Goal: Book appointment/travel/reservation

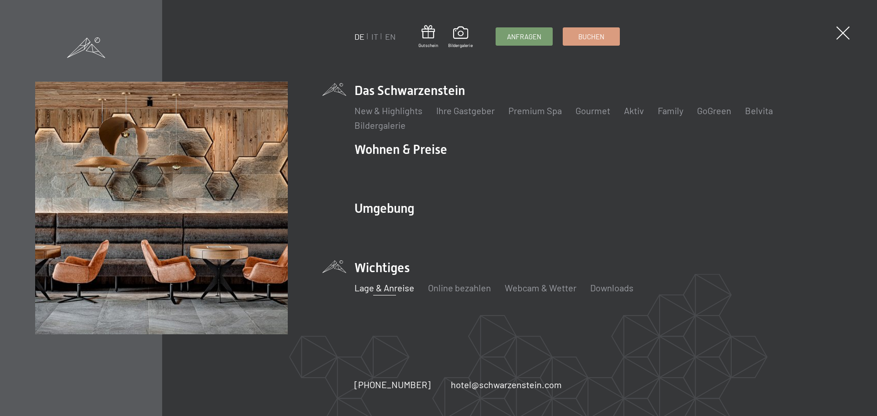
click at [397, 289] on link "Lage & Anreise" at bounding box center [384, 287] width 60 height 11
click at [385, 287] on link "Lage & Anreise" at bounding box center [384, 287] width 60 height 11
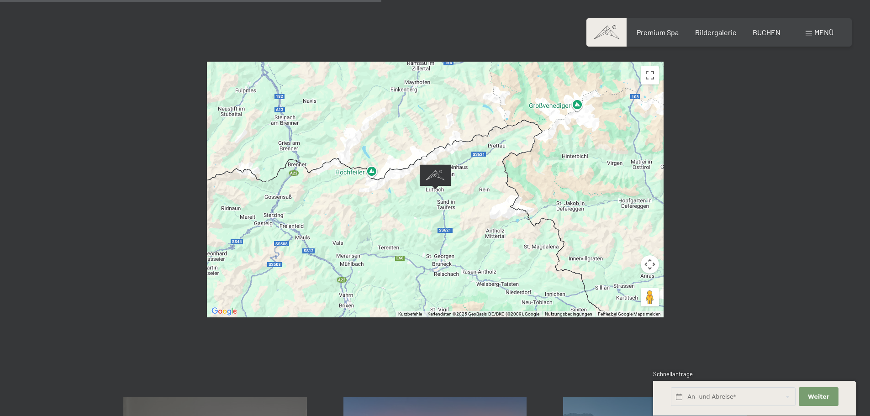
scroll to position [457, 0]
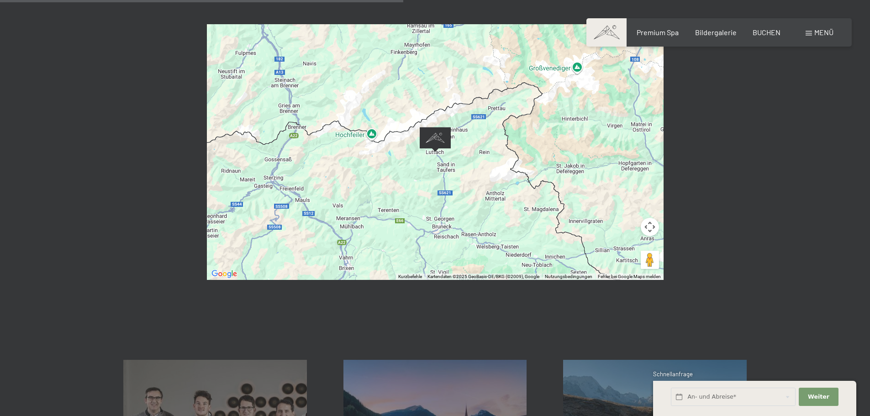
click at [649, 218] on button "Kamerasteuerung für die Karte" at bounding box center [650, 227] width 18 height 18
click at [631, 195] on button "Vergrößern" at bounding box center [627, 204] width 18 height 18
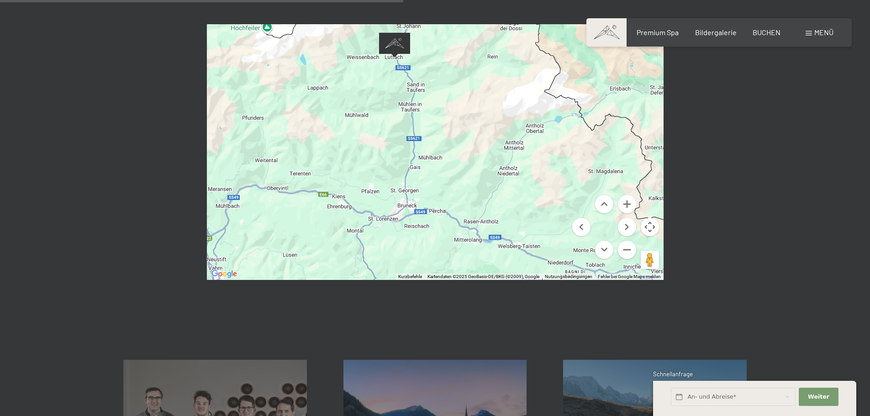
drag, startPoint x: 517, startPoint y: 189, endPoint x: 474, endPoint y: 94, distance: 103.6
click at [476, 93] on div at bounding box center [435, 152] width 457 height 256
drag, startPoint x: 651, startPoint y: 13, endPoint x: 651, endPoint y: 68, distance: 55.2
click at [651, 29] on button "Vollbildansicht ein/aus" at bounding box center [650, 38] width 18 height 18
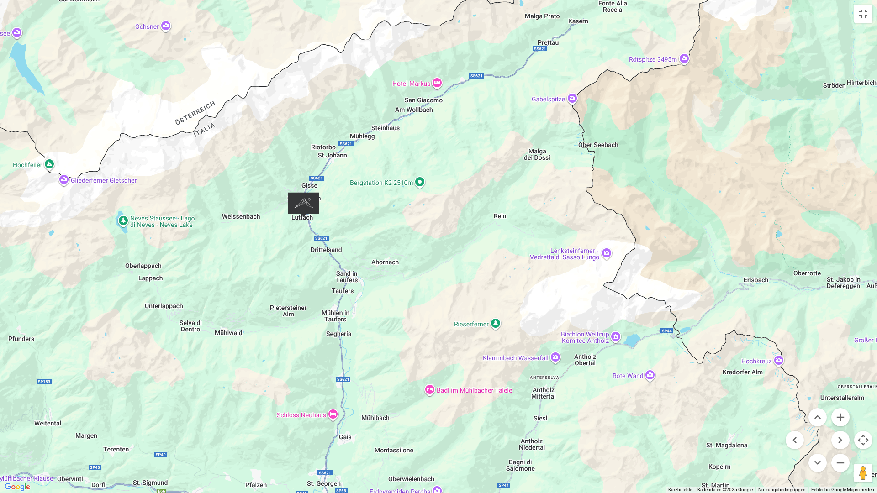
drag, startPoint x: 469, startPoint y: 174, endPoint x: 441, endPoint y: 256, distance: 86.9
click at [441, 256] on div at bounding box center [438, 246] width 877 height 493
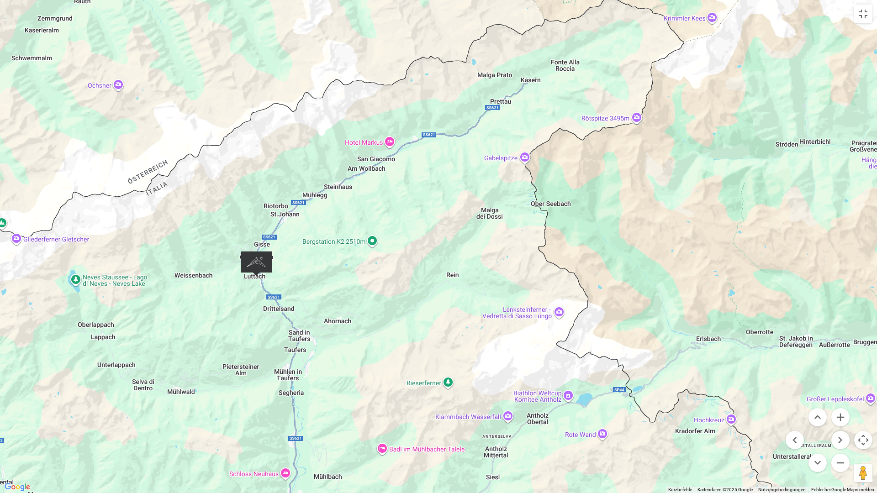
drag, startPoint x: 513, startPoint y: 197, endPoint x: 413, endPoint y: 254, distance: 115.1
click at [463, 260] on div at bounding box center [438, 246] width 877 height 493
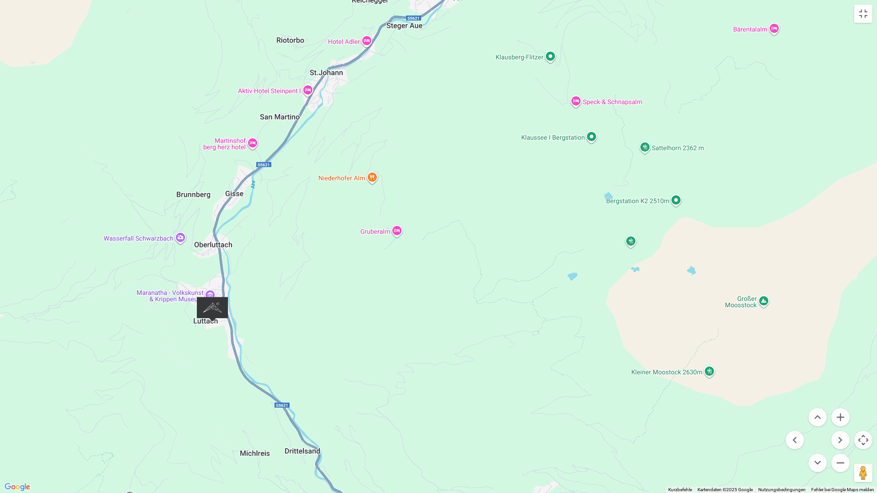
drag, startPoint x: 237, startPoint y: 314, endPoint x: 425, endPoint y: 279, distance: 191.4
click at [425, 279] on div at bounding box center [438, 246] width 877 height 493
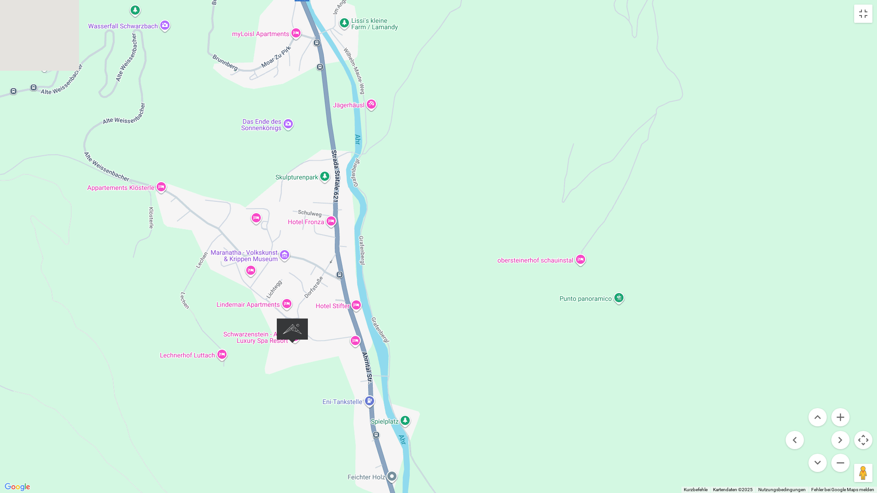
drag, startPoint x: 281, startPoint y: 285, endPoint x: 520, endPoint y: 260, distance: 239.6
click at [520, 260] on div at bounding box center [438, 246] width 877 height 493
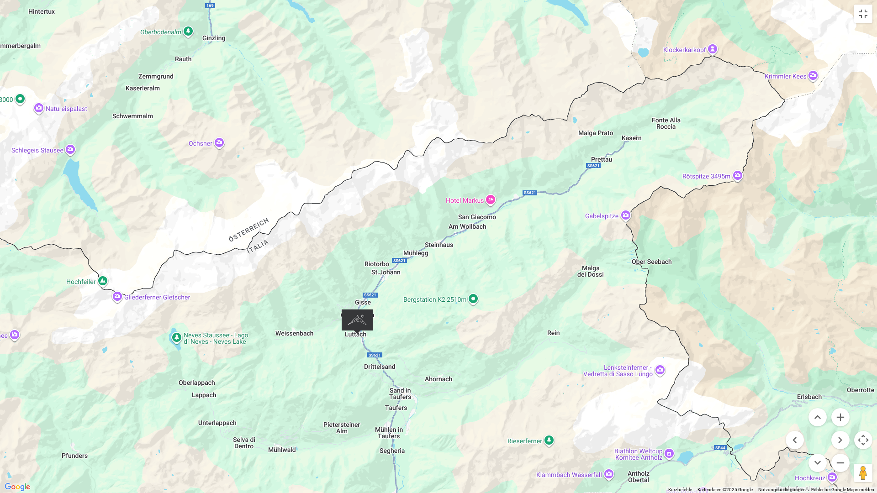
drag, startPoint x: 611, startPoint y: 203, endPoint x: 551, endPoint y: 237, distance: 68.7
click at [551, 237] on div at bounding box center [438, 246] width 877 height 493
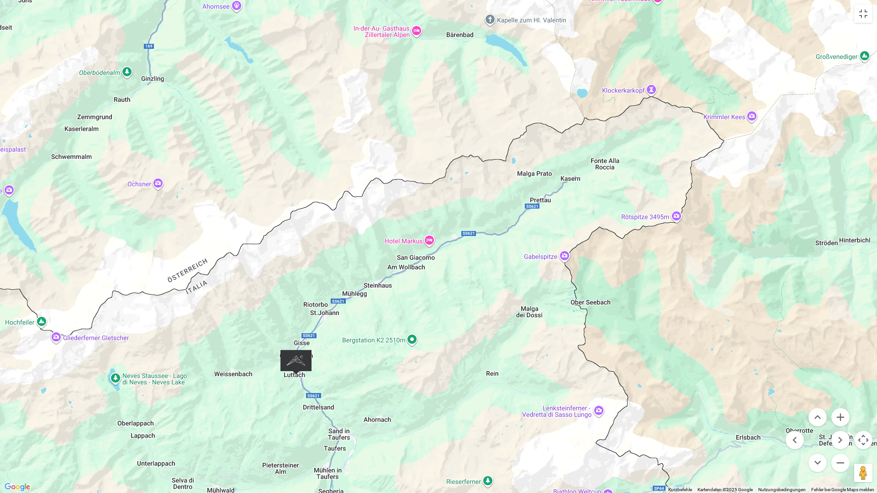
drag, startPoint x: 666, startPoint y: 176, endPoint x: 605, endPoint y: 217, distance: 74.3
click at [605, 217] on div at bounding box center [438, 246] width 877 height 493
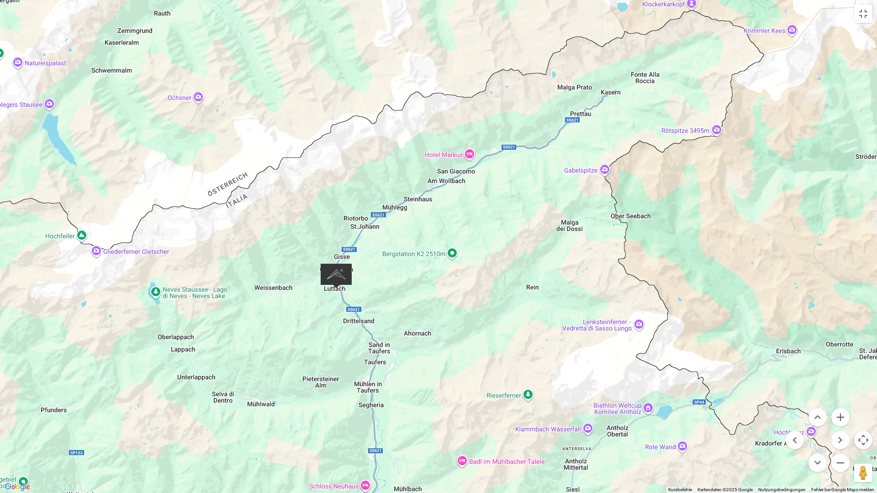
drag, startPoint x: 458, startPoint y: 243, endPoint x: 516, endPoint y: 139, distance: 118.8
click at [516, 139] on div at bounding box center [438, 246] width 877 height 493
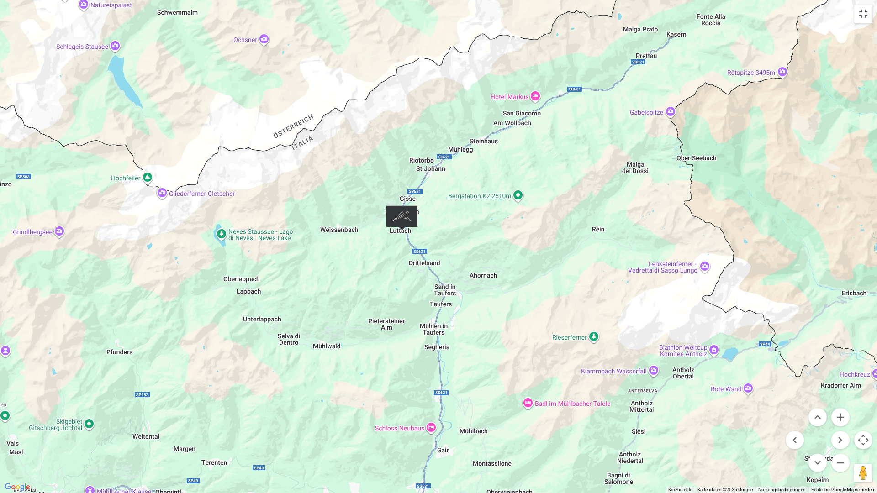
drag, startPoint x: 270, startPoint y: 252, endPoint x: 313, endPoint y: 215, distance: 56.0
click at [313, 215] on div at bounding box center [438, 246] width 877 height 493
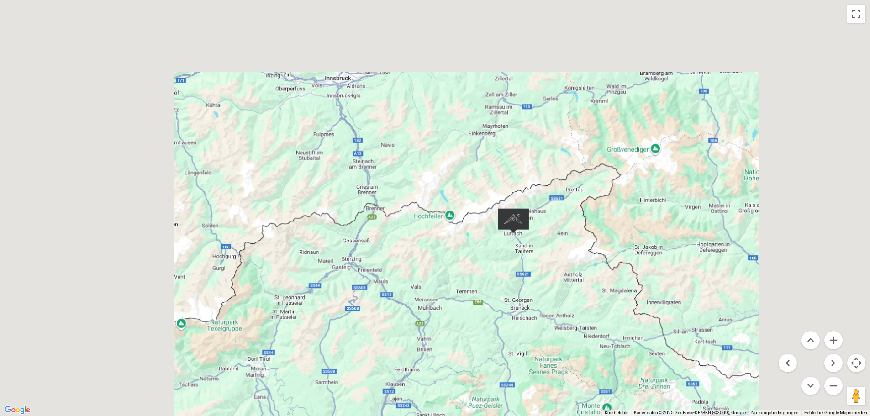
scroll to position [594, 0]
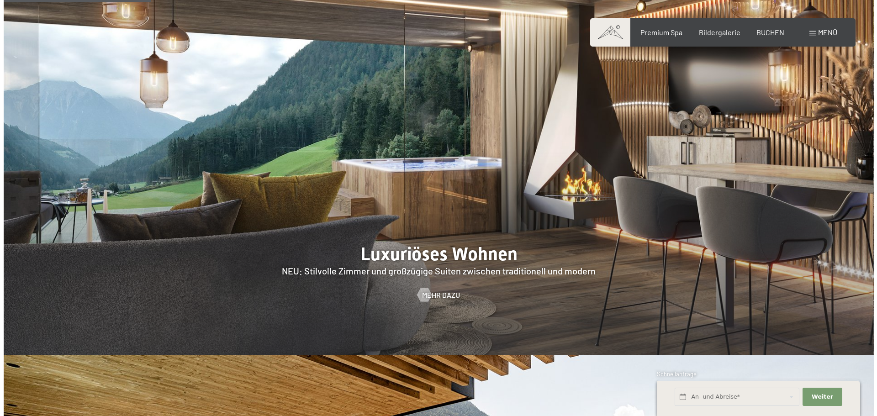
scroll to position [913, 0]
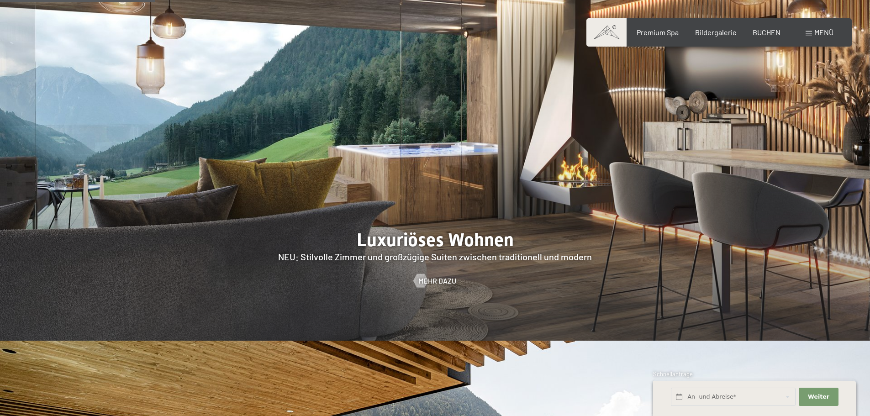
click at [825, 35] on span "Menü" at bounding box center [823, 32] width 19 height 9
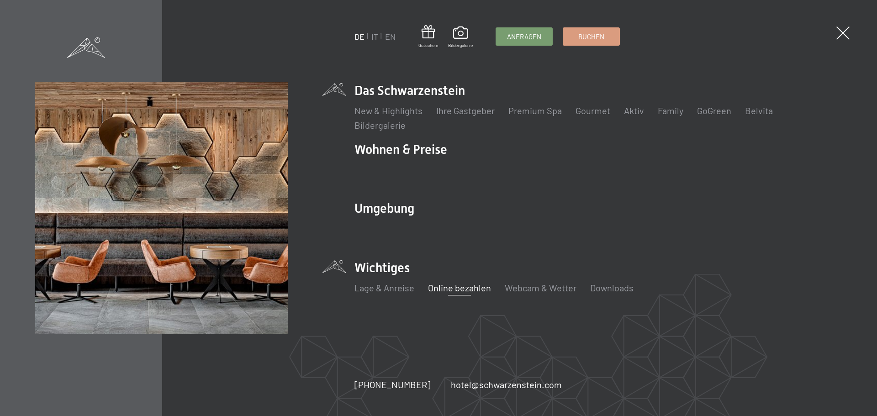
click at [469, 287] on link "Online bezahlen" at bounding box center [459, 287] width 63 height 11
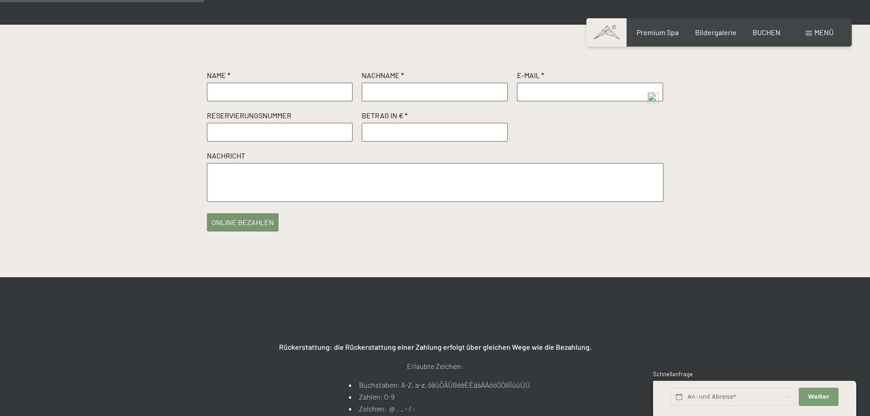
scroll to position [183, 0]
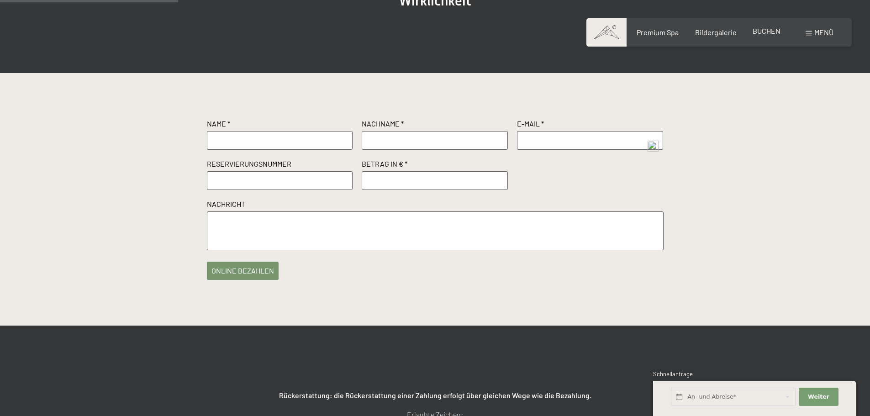
click at [771, 31] on span "BUCHEN" at bounding box center [766, 30] width 28 height 9
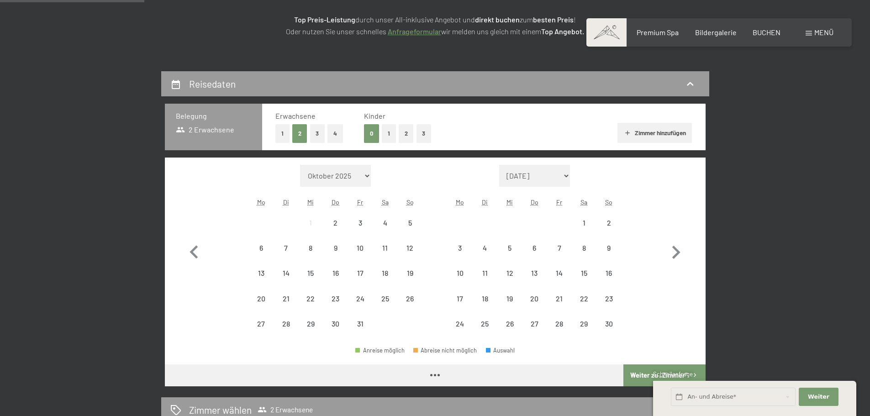
scroll to position [183, 0]
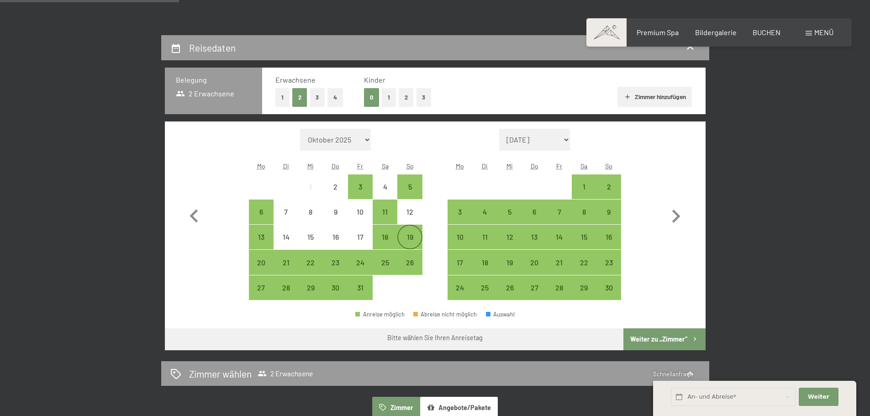
click at [409, 241] on div "19" at bounding box center [409, 244] width 23 height 23
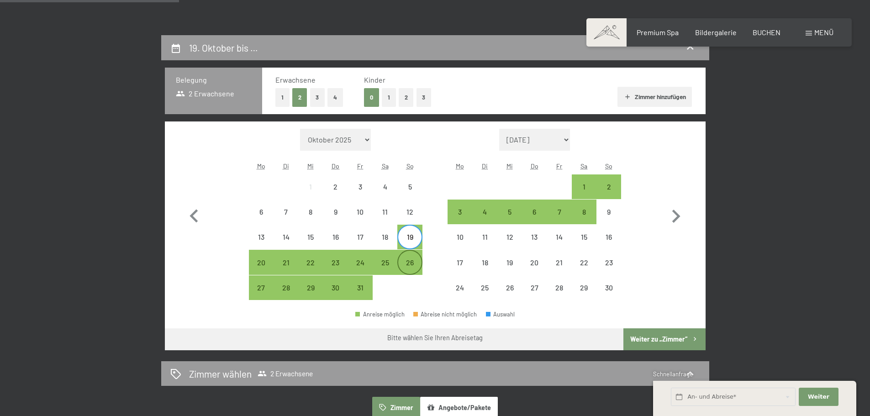
click at [409, 268] on div "26" at bounding box center [409, 270] width 23 height 23
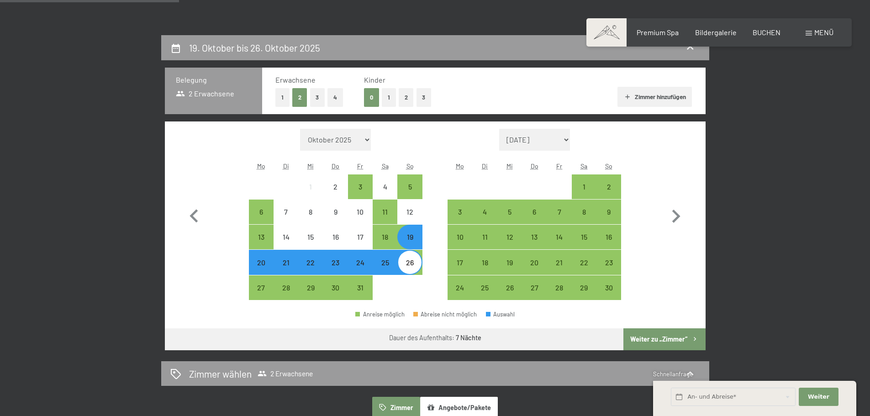
click at [281, 95] on button "1" at bounding box center [282, 97] width 14 height 19
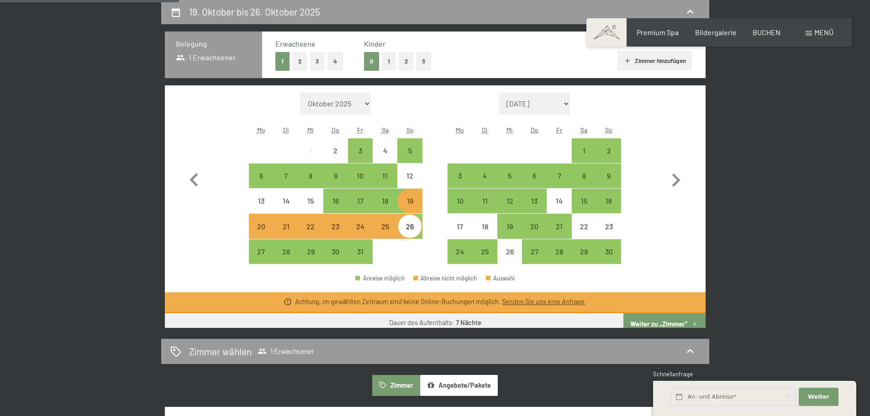
scroll to position [274, 0]
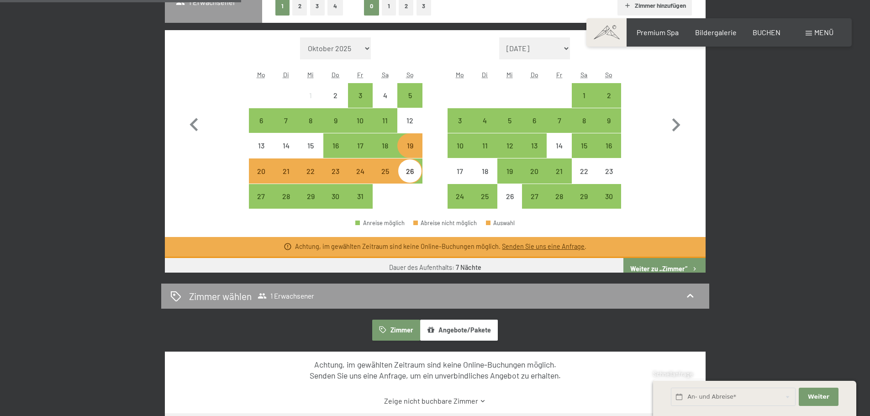
click at [303, 9] on button "2" at bounding box center [299, 6] width 15 height 19
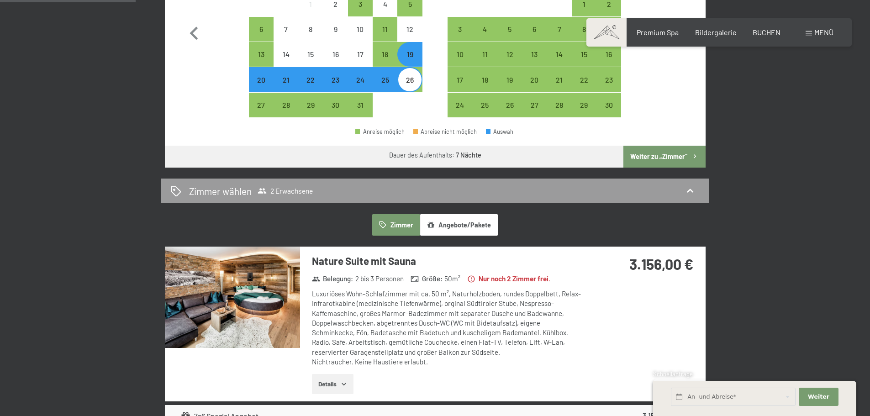
scroll to position [183, 0]
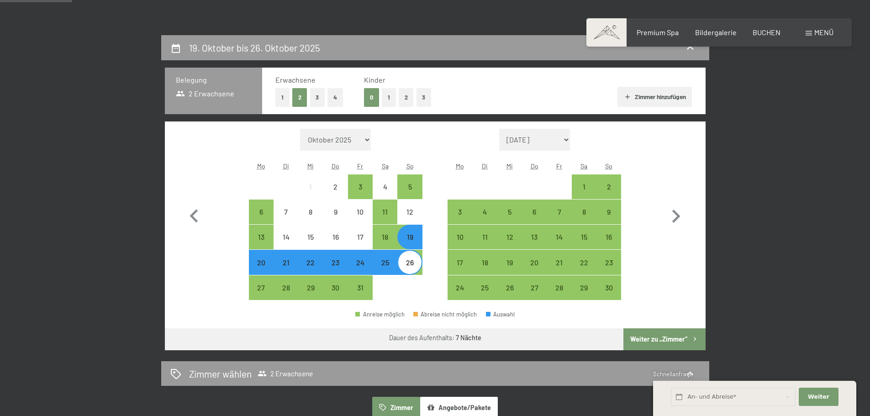
click at [281, 98] on button "1" at bounding box center [282, 97] width 14 height 19
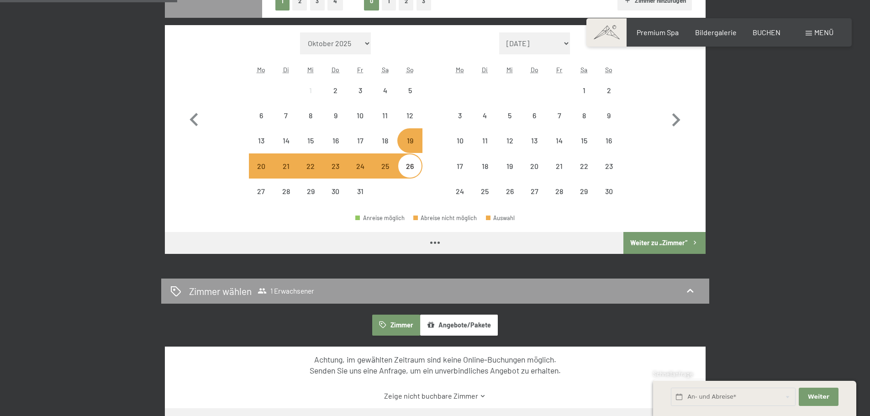
scroll to position [365, 0]
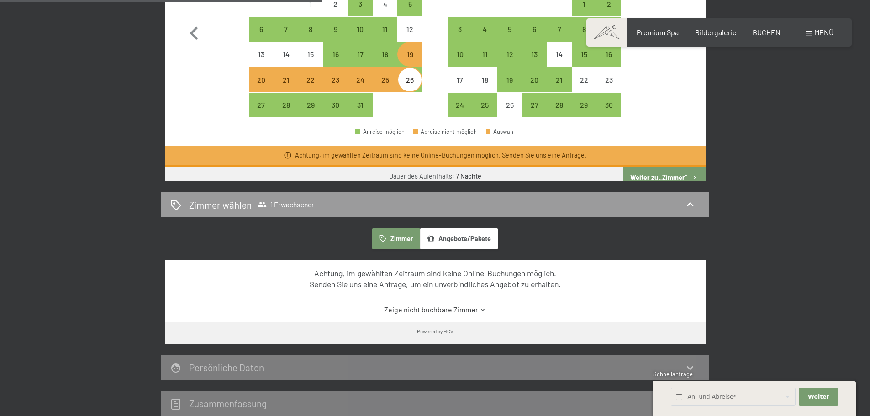
click at [447, 308] on link "Zeige nicht buchbare Zimmer" at bounding box center [435, 310] width 508 height 10
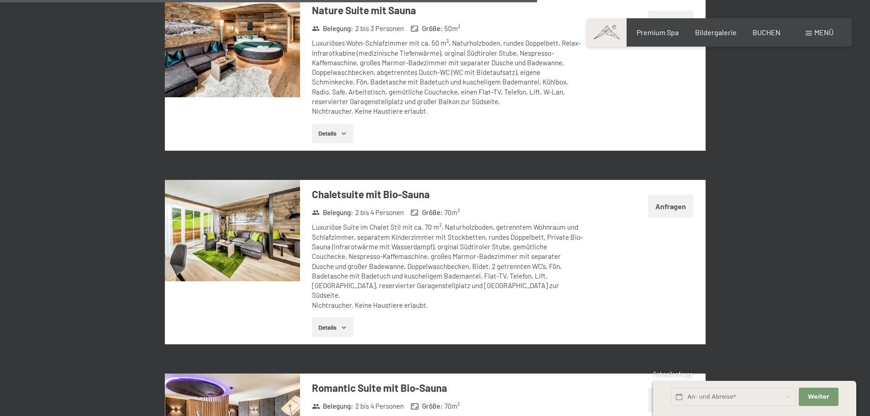
scroll to position [2100, 0]
